Goal: Check status: Check status

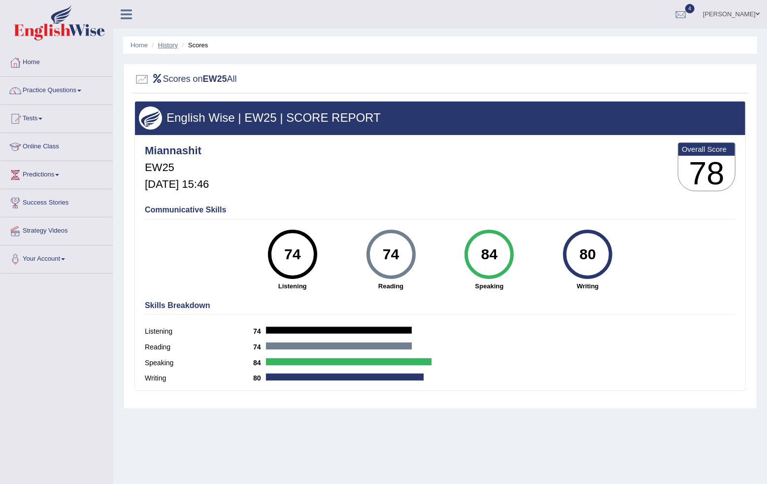
click at [171, 46] on link "History" at bounding box center [168, 44] width 20 height 7
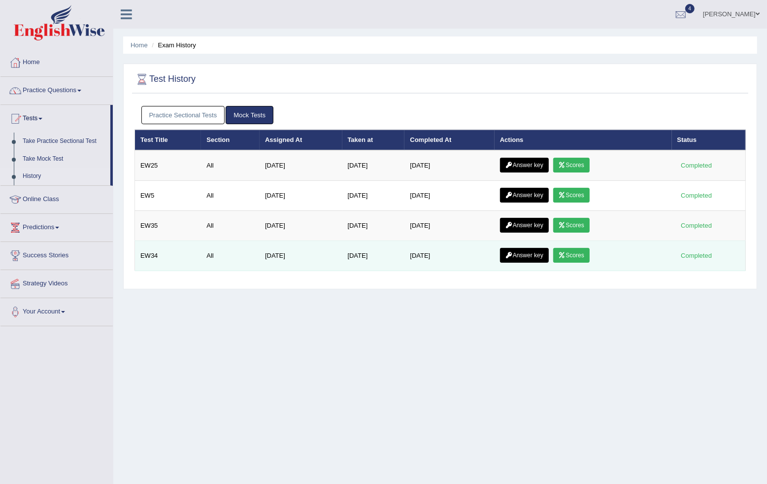
click at [584, 251] on link "Scores" at bounding box center [571, 255] width 36 height 15
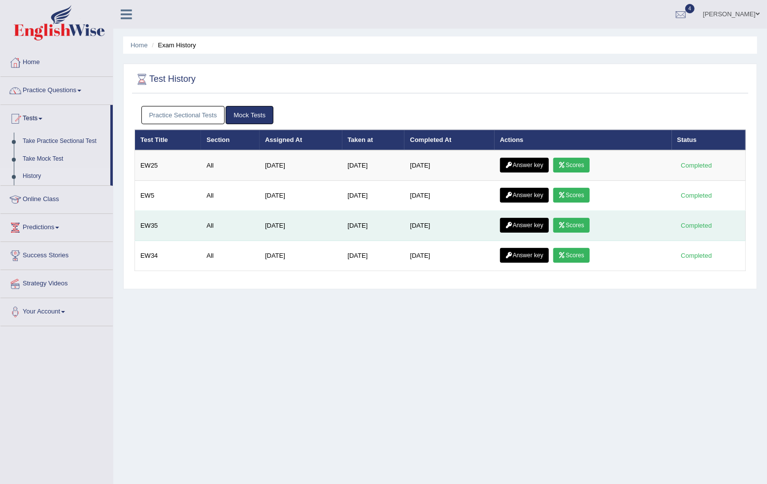
click at [579, 226] on link "Scores" at bounding box center [571, 225] width 36 height 15
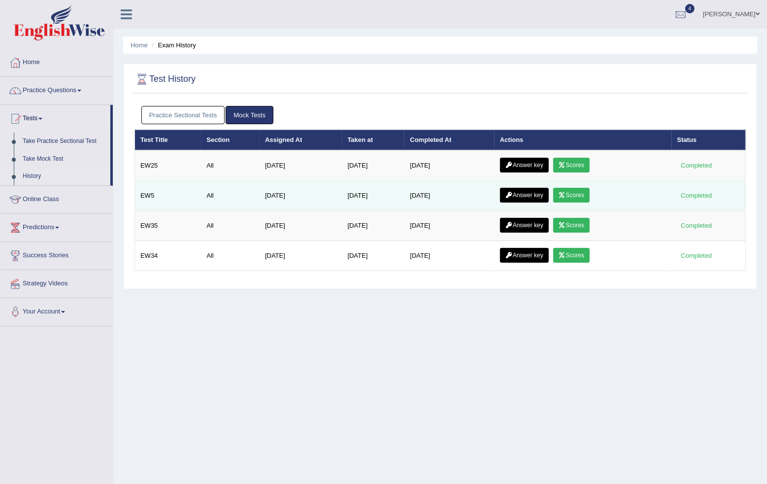
click at [582, 197] on link "Scores" at bounding box center [571, 195] width 36 height 15
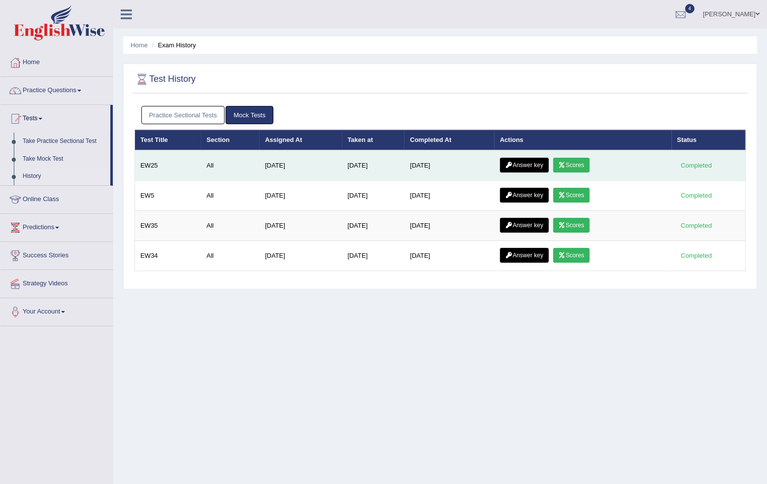
click at [583, 165] on link "Scores" at bounding box center [571, 165] width 36 height 15
